Goal: Information Seeking & Learning: Learn about a topic

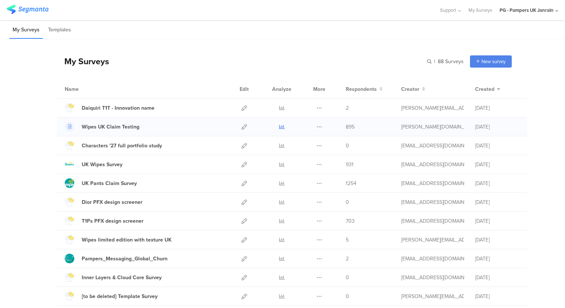
click at [279, 125] on icon at bounding box center [282, 127] width 6 height 6
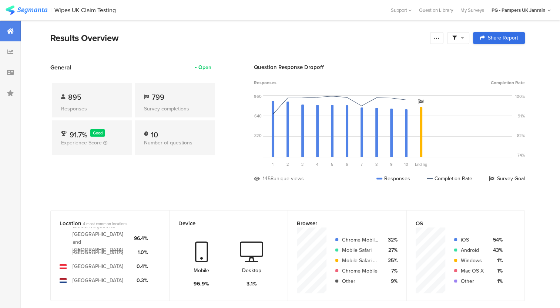
click at [485, 38] on icon at bounding box center [481, 37] width 5 height 5
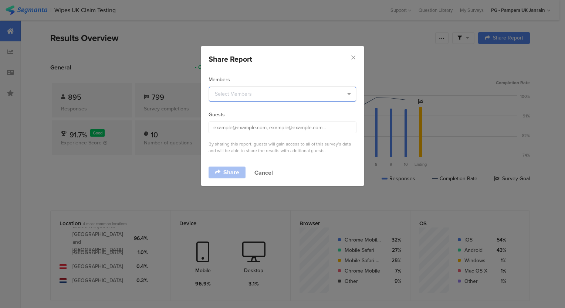
click at [251, 93] on input "dialog" at bounding box center [282, 94] width 147 height 15
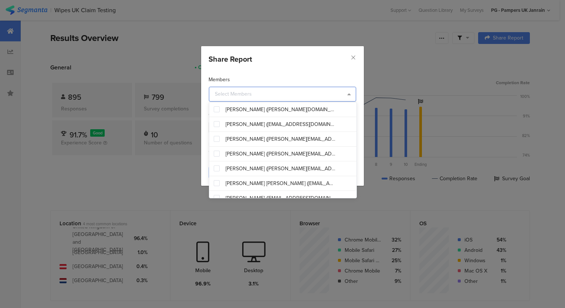
click at [235, 94] on input "dialog" at bounding box center [282, 94] width 147 height 15
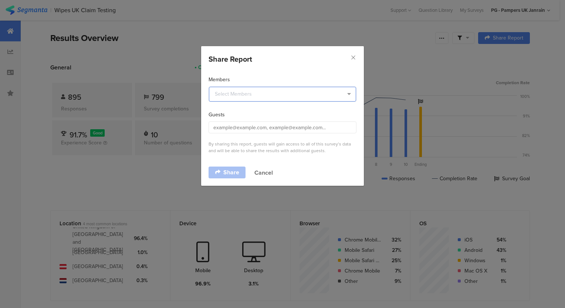
click at [235, 94] on input "dialog" at bounding box center [282, 94] width 147 height 15
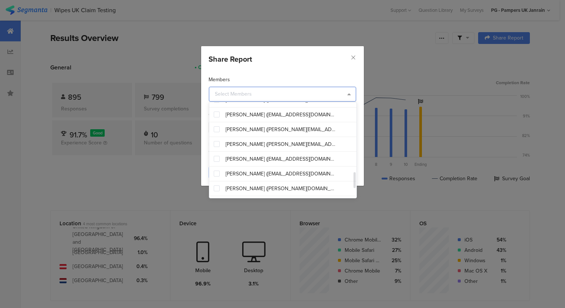
scroll to position [466, 0]
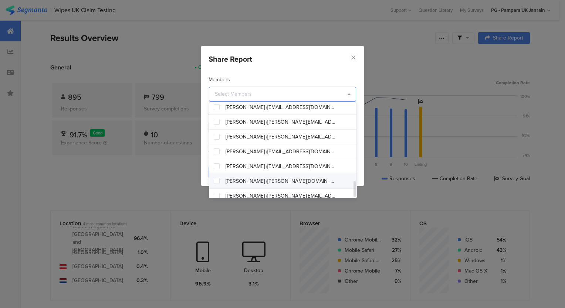
click at [256, 179] on span "[PERSON_NAME] ([PERSON_NAME][DOMAIN_NAME][EMAIL_ADDRESS][DOMAIN_NAME])" at bounding box center [281, 181] width 111 height 7
click at [305, 70] on div "Members [PERSON_NAME] Guests By sharing this report, guests will gain access to…" at bounding box center [282, 115] width 163 height 95
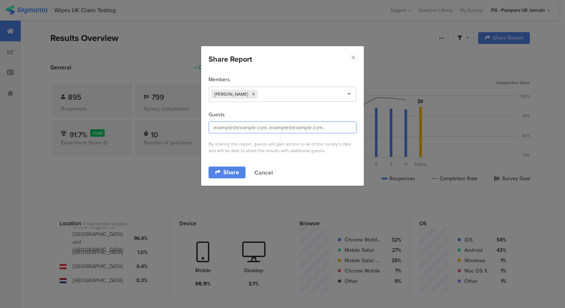
click at [287, 128] on input "dialog" at bounding box center [283, 128] width 148 height 12
click at [225, 172] on span "Share" at bounding box center [231, 173] width 16 height 6
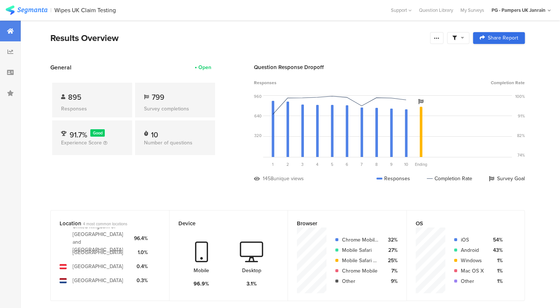
click at [511, 41] on span "Share Report" at bounding box center [502, 38] width 30 height 5
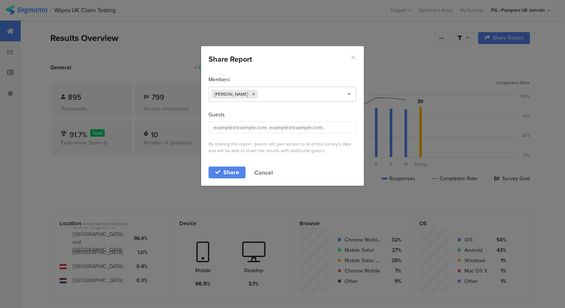
click at [352, 60] on icon "Close" at bounding box center [353, 57] width 6 height 6
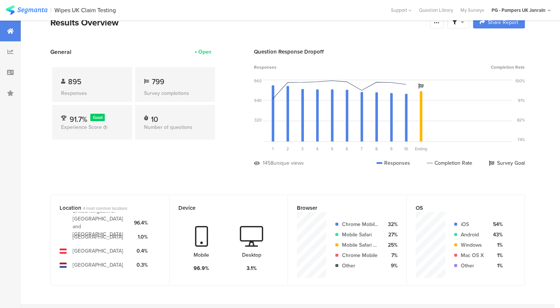
scroll to position [0, 0]
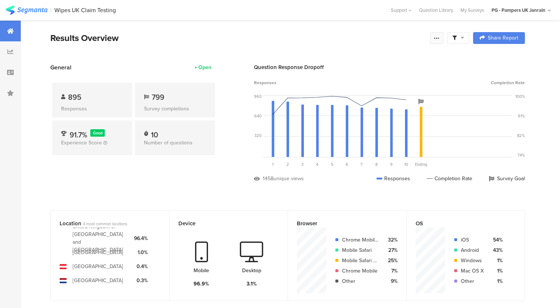
click at [438, 36] on div at bounding box center [436, 38] width 13 height 12
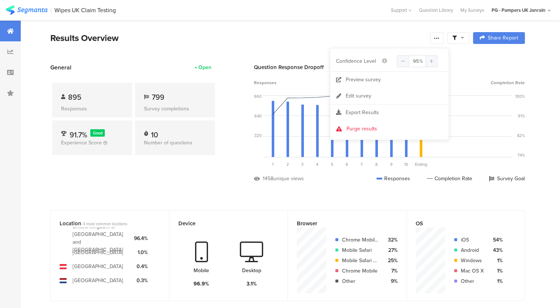
drag, startPoint x: 358, startPoint y: 31, endPoint x: 291, endPoint y: 30, distance: 66.6
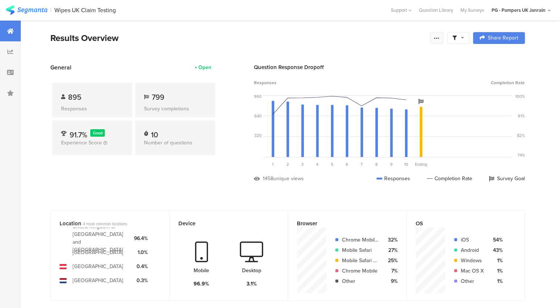
click at [439, 35] on icon at bounding box center [436, 38] width 6 height 6
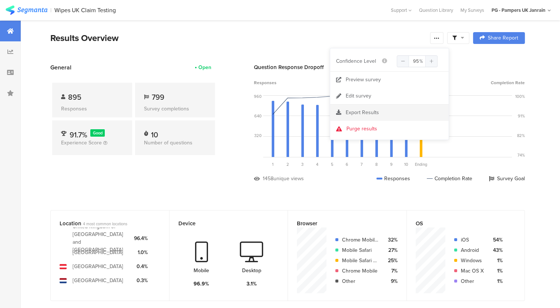
click at [368, 114] on span "Export Results" at bounding box center [361, 113] width 33 height 8
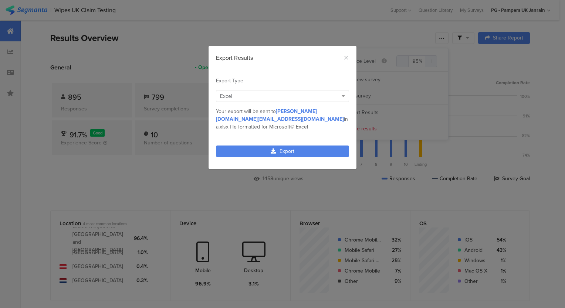
click at [308, 97] on div "Excel" at bounding box center [279, 96] width 118 height 8
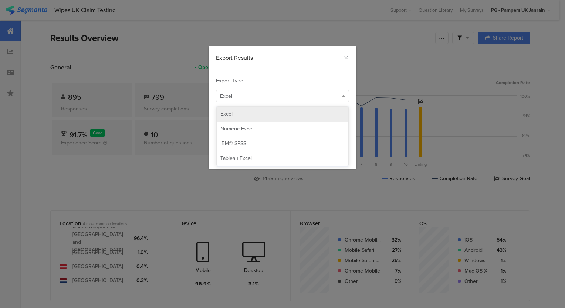
click at [303, 112] on div "Excel" at bounding box center [282, 114] width 124 height 7
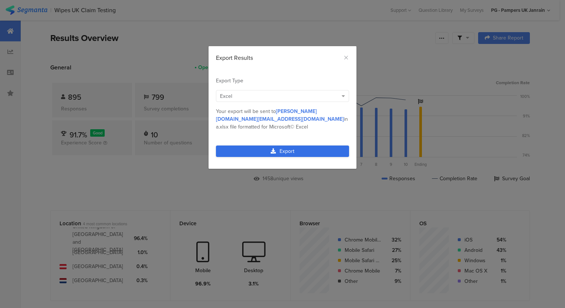
click at [306, 146] on link "Export" at bounding box center [282, 151] width 133 height 11
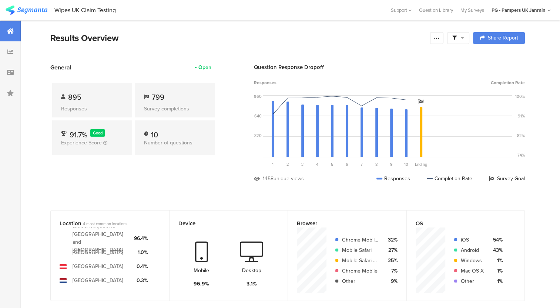
click at [456, 36] on icon at bounding box center [454, 38] width 4 height 4
click at [380, 58] on section "Results Overview Share Report Share Report" at bounding box center [287, 47] width 533 height 32
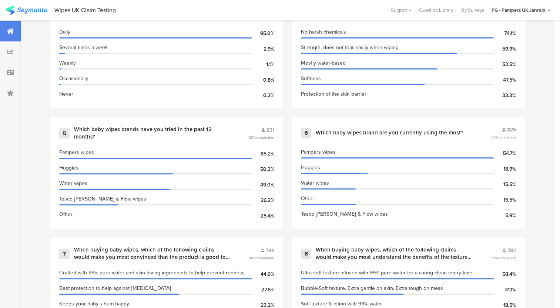
scroll to position [617, 0]
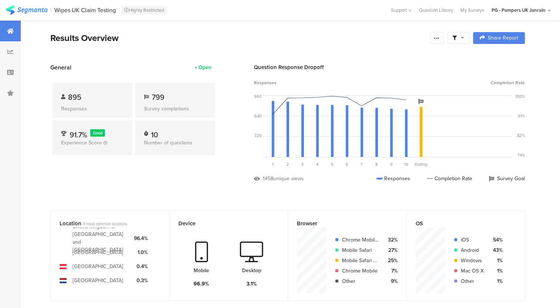
scroll to position [16, 0]
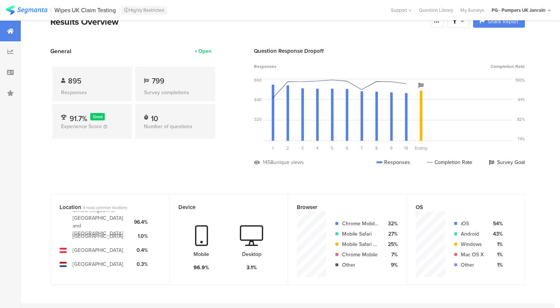
click at [346, 28] on section "Results Overview Confidence Level 95 % Preview survey Edit survey Export Result…" at bounding box center [287, 31] width 533 height 32
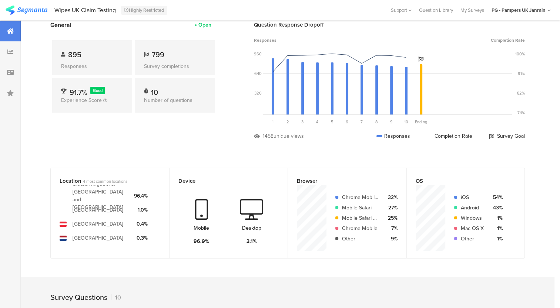
scroll to position [0, 0]
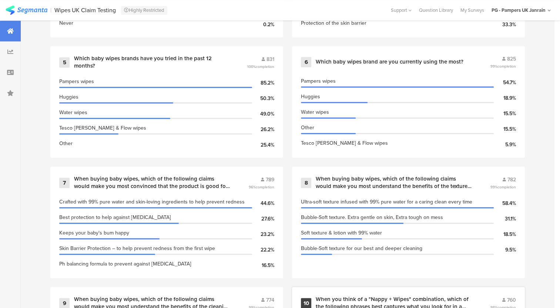
scroll to position [552, 0]
click at [385, 149] on div "6 Which baby wipes brand are you currently using the most? 825 99% completion P…" at bounding box center [408, 102] width 233 height 112
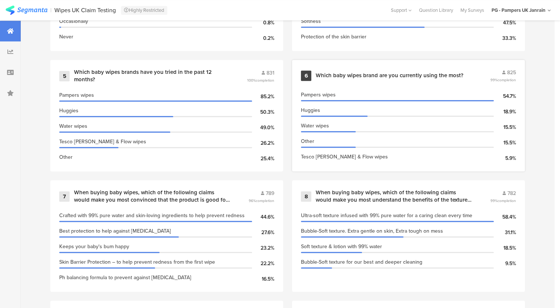
scroll to position [529, 0]
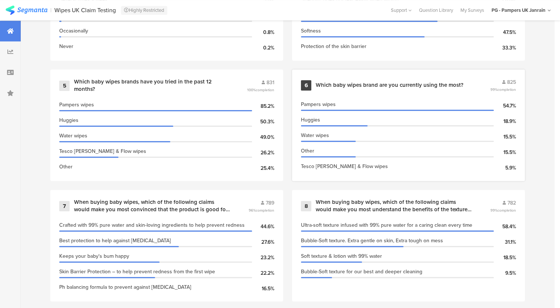
click at [449, 92] on div "6 Which baby wipes brand are you currently using the most? 825 99% completion P…" at bounding box center [408, 126] width 233 height 112
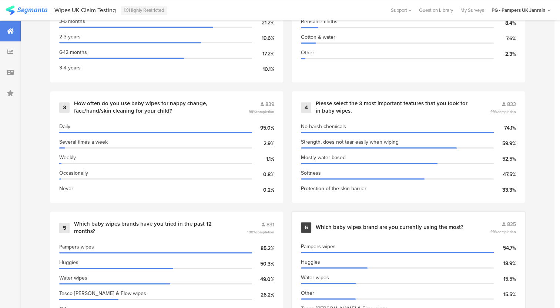
scroll to position [370, 0]
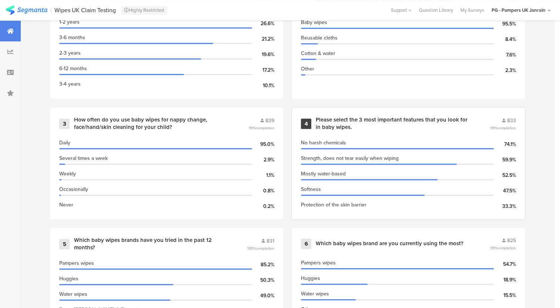
click at [304, 122] on div "4" at bounding box center [306, 124] width 10 height 10
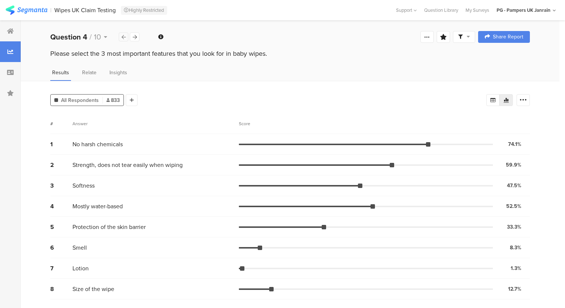
click at [122, 37] on icon at bounding box center [124, 37] width 4 height 5
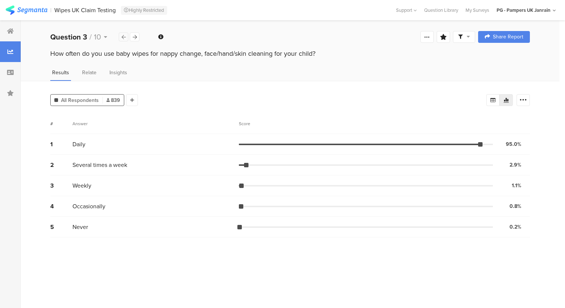
click at [122, 37] on icon at bounding box center [124, 37] width 4 height 5
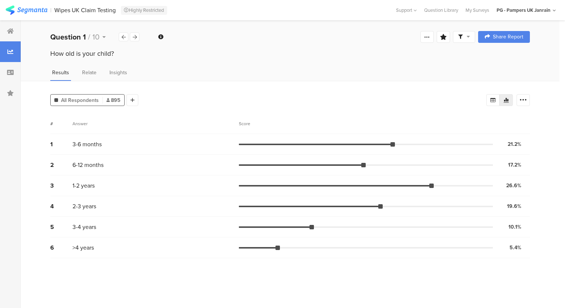
click at [507, 99] on icon at bounding box center [506, 100] width 6 height 6
click at [565, 127] on html "You are using an unsupported version of Internet Explorer. Unsupported browsers…" at bounding box center [282, 154] width 565 height 308
click at [504, 99] on icon at bounding box center [506, 100] width 5 height 5
click at [503, 98] on icon at bounding box center [506, 100] width 6 height 6
click at [490, 98] on icon at bounding box center [492, 100] width 5 height 4
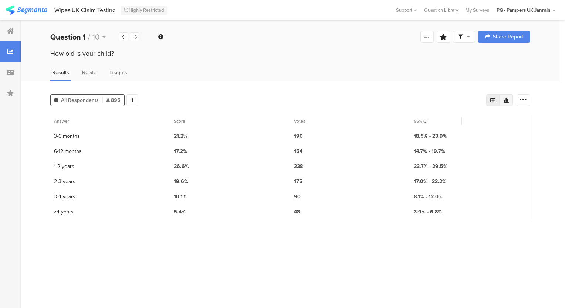
click at [506, 98] on icon at bounding box center [506, 100] width 6 height 6
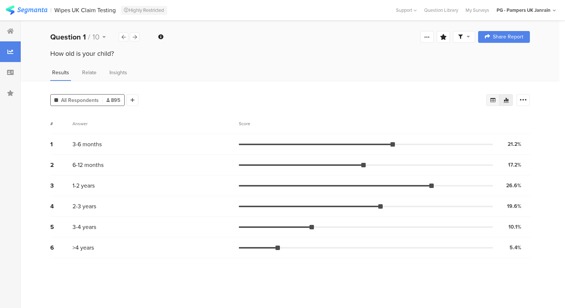
click at [493, 100] on icon at bounding box center [493, 100] width 6 height 6
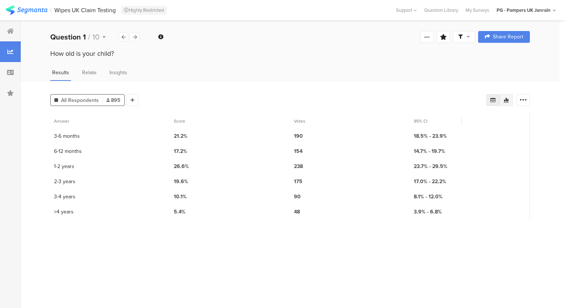
click at [501, 100] on div at bounding box center [506, 100] width 13 height 12
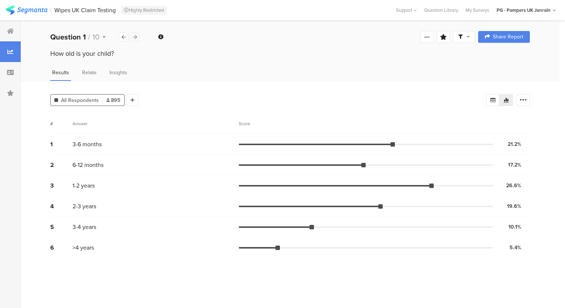
click at [134, 35] on icon at bounding box center [135, 37] width 4 height 5
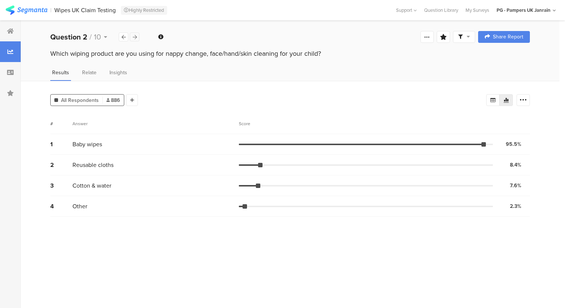
click at [135, 36] on icon at bounding box center [135, 37] width 4 height 5
click at [135, 38] on icon at bounding box center [135, 37] width 4 height 5
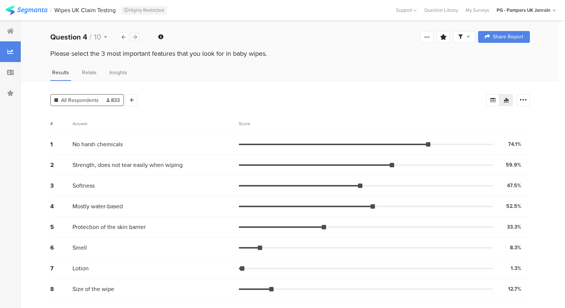
click at [133, 37] on icon at bounding box center [135, 37] width 4 height 5
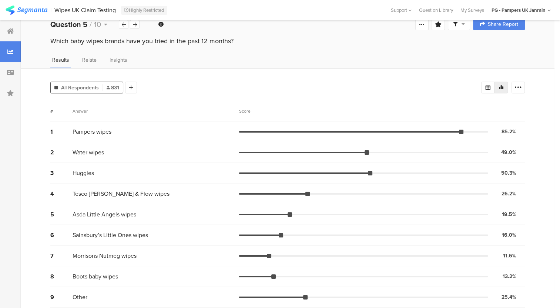
scroll to position [12, 0]
click at [136, 25] on icon at bounding box center [135, 25] width 4 height 5
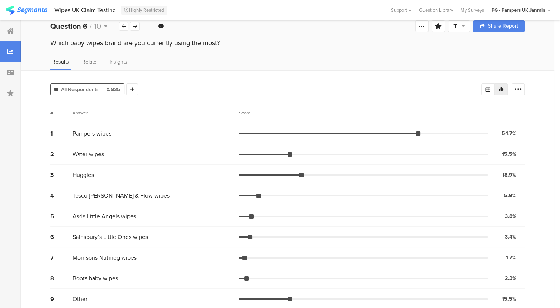
scroll to position [9, 0]
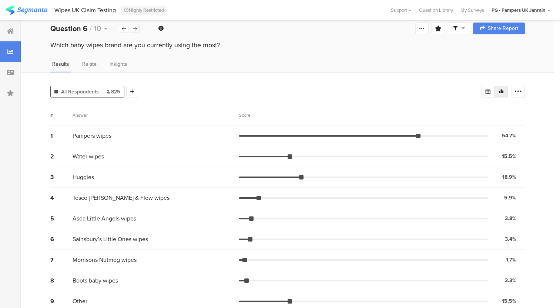
click at [134, 27] on icon at bounding box center [135, 28] width 4 height 5
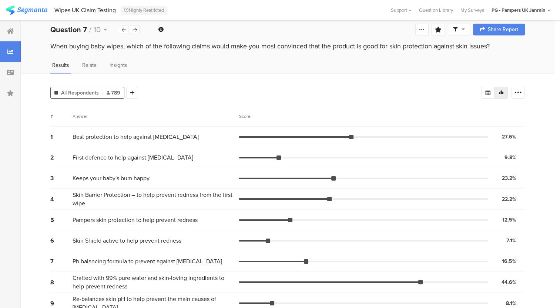
scroll to position [59, 0]
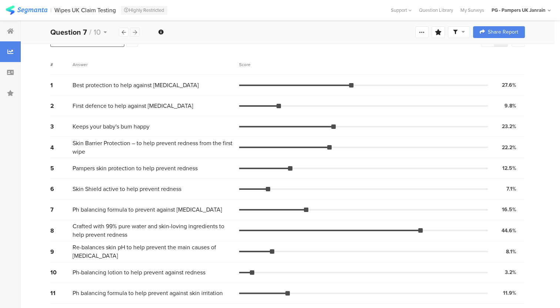
click at [135, 33] on icon at bounding box center [135, 32] width 4 height 5
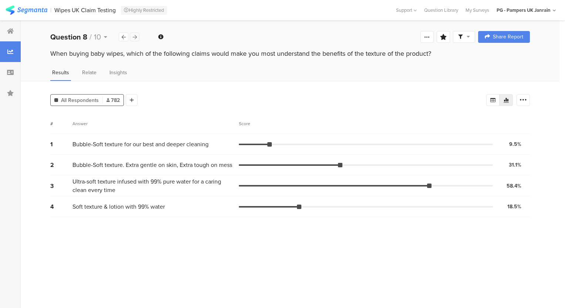
click at [136, 35] on icon at bounding box center [135, 37] width 4 height 5
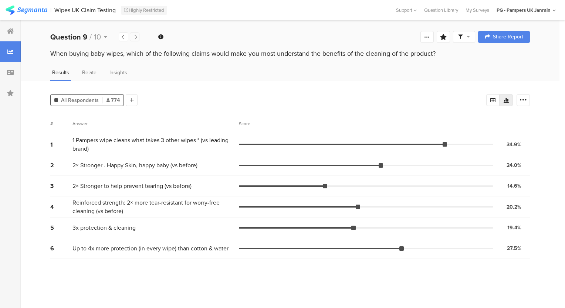
click at [133, 39] on div at bounding box center [135, 37] width 10 height 9
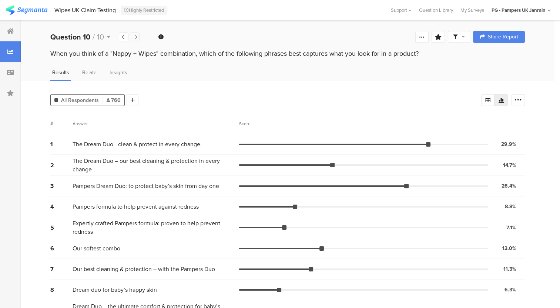
click at [134, 36] on icon at bounding box center [135, 37] width 4 height 5
